Goal: Task Accomplishment & Management: Use online tool/utility

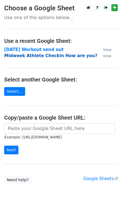
click at [17, 55] on strong "Midweek Athlete Checkin How are you?" at bounding box center [51, 55] width 94 height 5
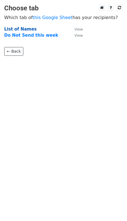
click at [13, 29] on strong "List of Names" at bounding box center [20, 29] width 32 height 5
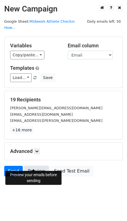
click at [35, 166] on link "Preview" at bounding box center [36, 171] width 25 height 11
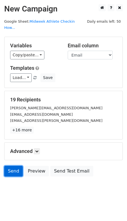
click at [12, 166] on link "Send" at bounding box center [13, 171] width 18 height 11
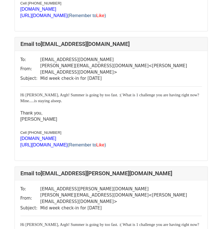
scroll to position [127, 0]
